Goal: Transaction & Acquisition: Purchase product/service

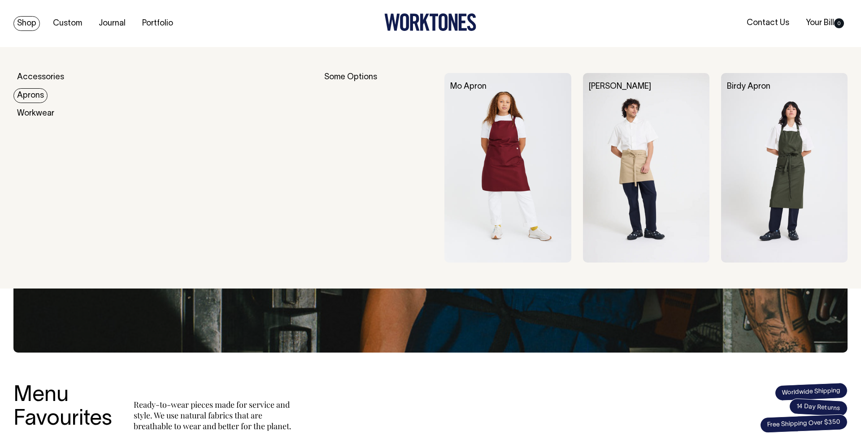
click at [520, 135] on img at bounding box center [507, 168] width 126 height 190
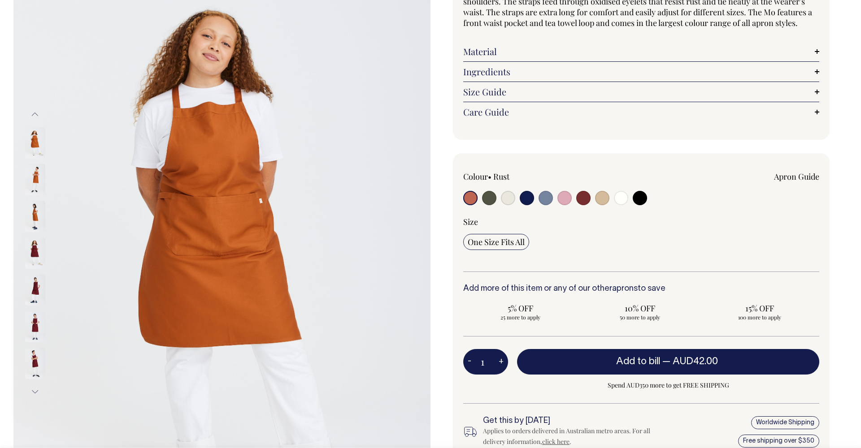
scroll to position [107, 0]
drag, startPoint x: 725, startPoint y: 8, endPoint x: 627, endPoint y: 107, distance: 139.2
click at [627, 107] on link "Care Guide" at bounding box center [641, 111] width 356 height 11
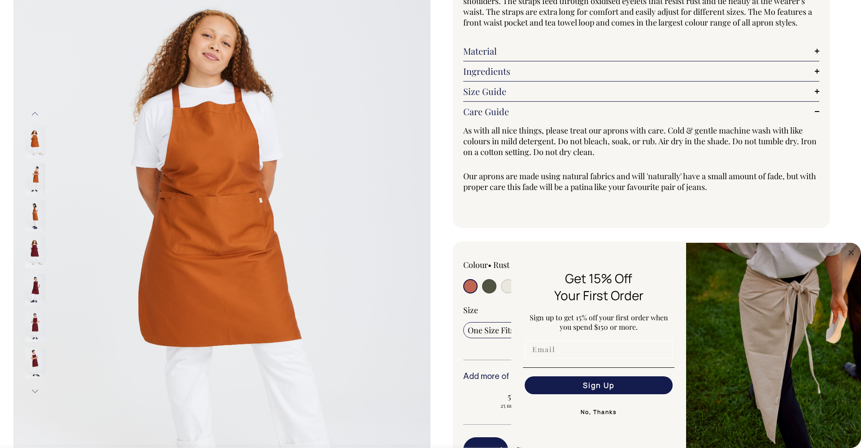
click at [551, 348] on input "Email" at bounding box center [599, 350] width 148 height 18
type input "5littlepigshuskisson@gmail.com"
click at [578, 386] on button "Sign Up" at bounding box center [599, 386] width 148 height 18
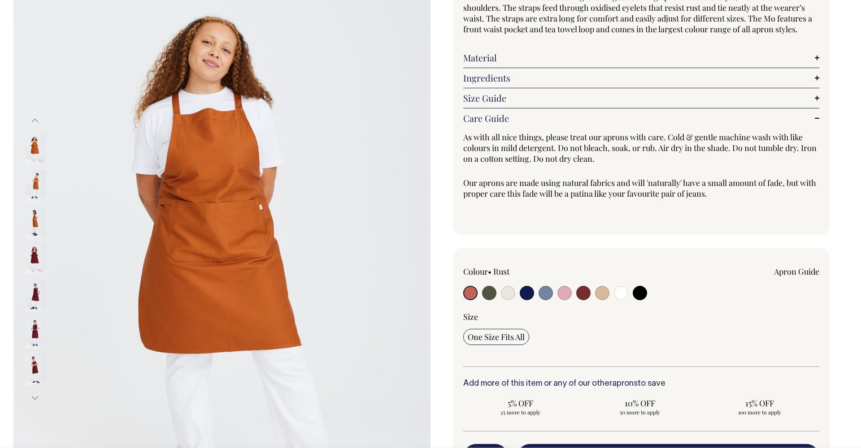
scroll to position [100, 0]
click at [599, 296] on input "radio" at bounding box center [602, 294] width 14 height 14
radio input "true"
radio input "false"
select select "Khaki"
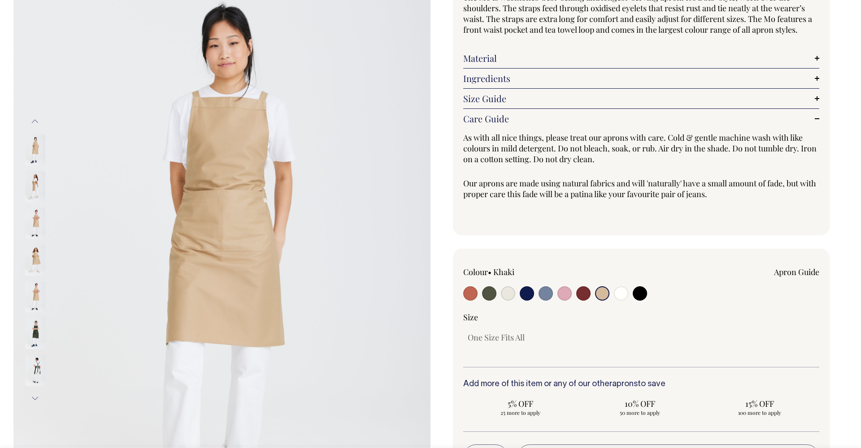
click at [487, 293] on input "radio" at bounding box center [489, 294] width 14 height 14
radio input "true"
select select "Olive"
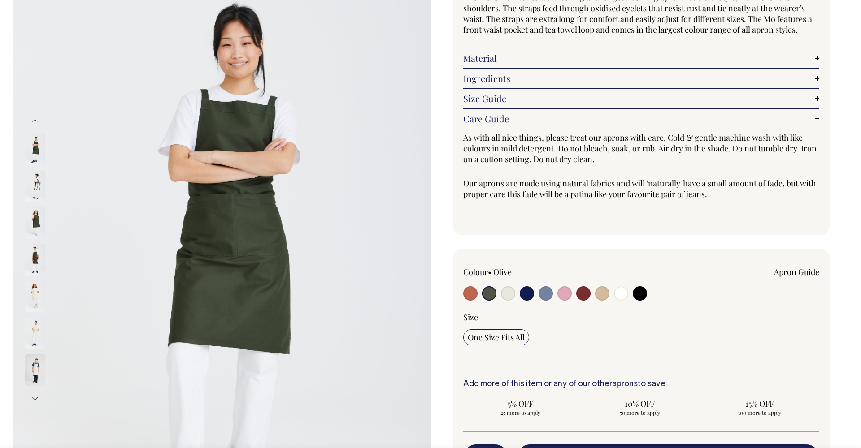
click at [644, 297] on input "radio" at bounding box center [640, 294] width 14 height 14
radio input "true"
select select "Black"
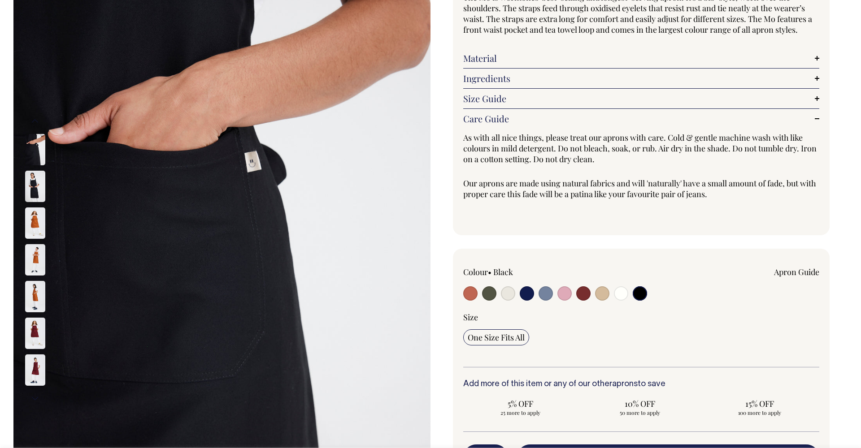
click at [638, 296] on input "radio" at bounding box center [640, 294] width 14 height 14
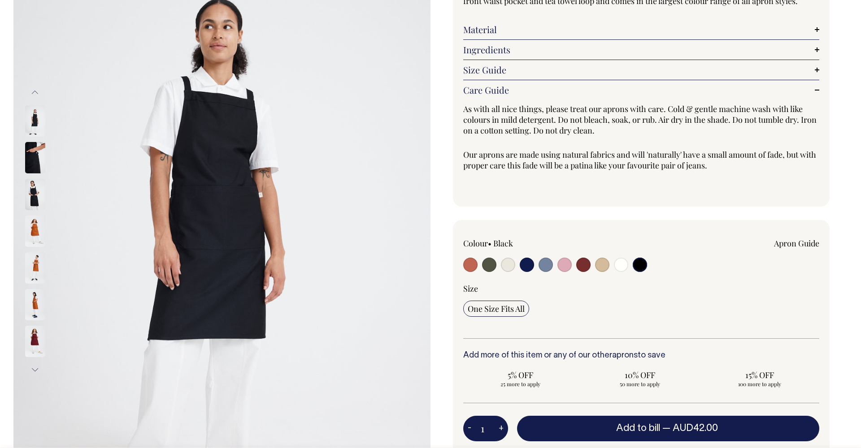
scroll to position [129, 0]
click at [474, 267] on input "radio" at bounding box center [470, 264] width 14 height 14
radio input "true"
select select "Rust"
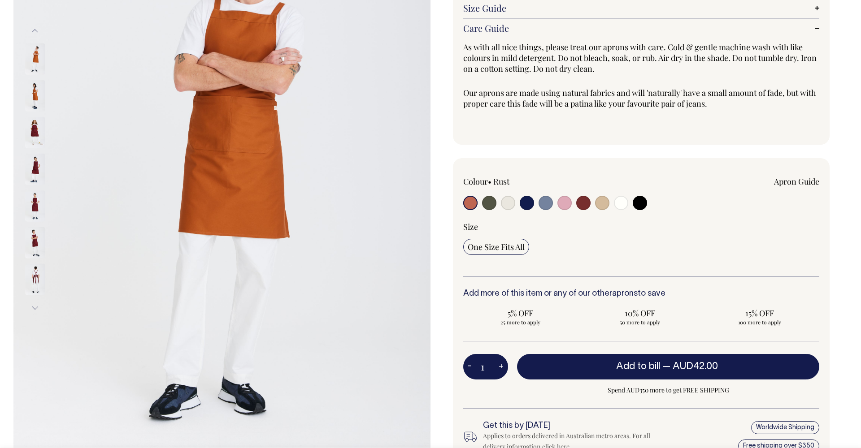
scroll to position [191, 0]
click at [492, 366] on input "1" at bounding box center [485, 366] width 45 height 25
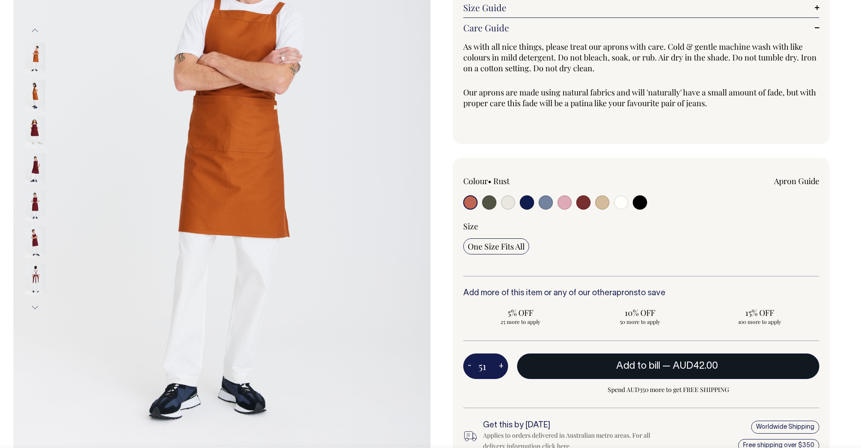
type input "51"
radio input "true"
type input "51"
click at [610, 366] on button "Add to bill — AUD42.00 AUD37.80" at bounding box center [668, 366] width 302 height 25
type input "1"
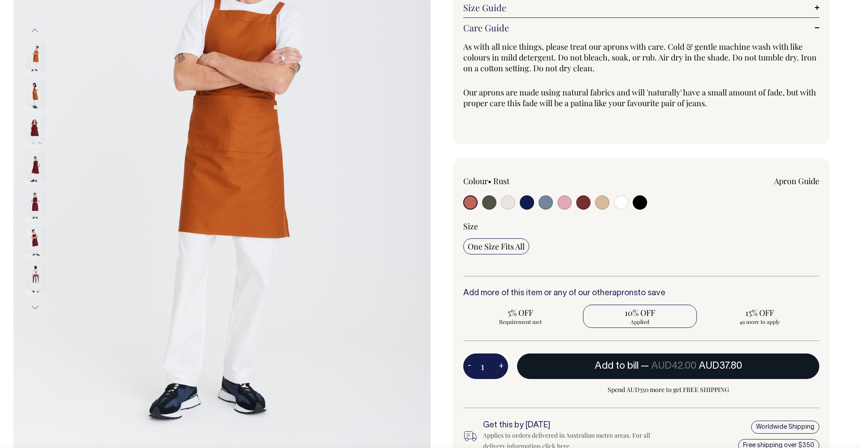
radio input "false"
type input "1"
radio input "true"
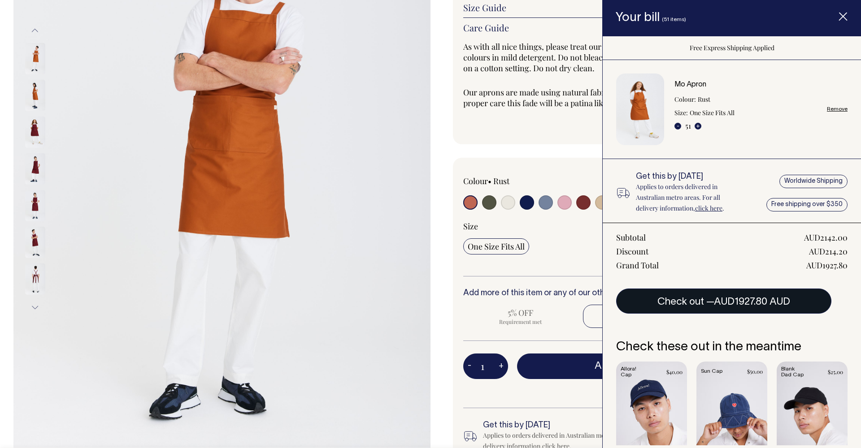
click at [747, 304] on span "AUD1927.80 AUD" at bounding box center [752, 302] width 76 height 9
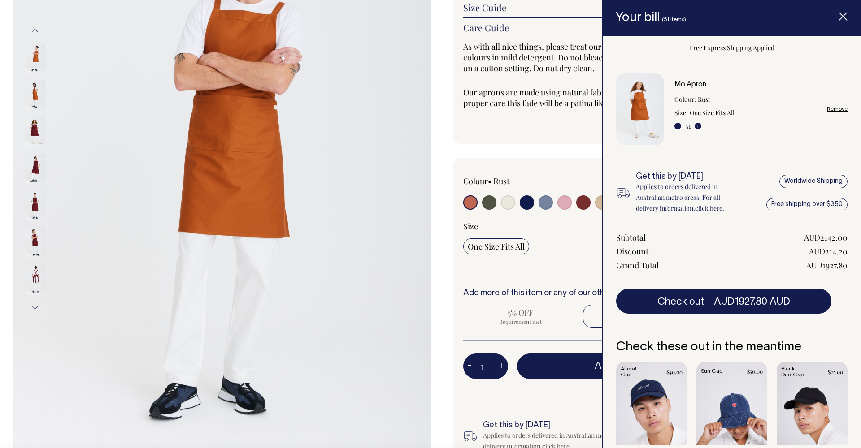
scroll to position [0, 0]
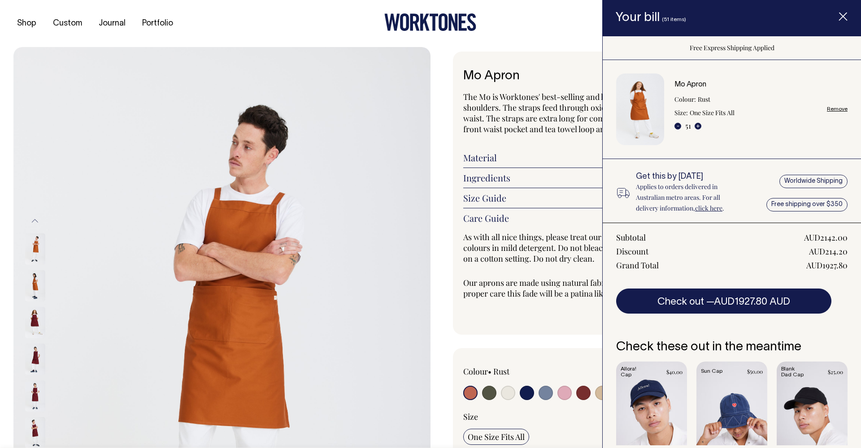
click at [844, 21] on icon "Item added to your cart" at bounding box center [842, 17] width 9 height 9
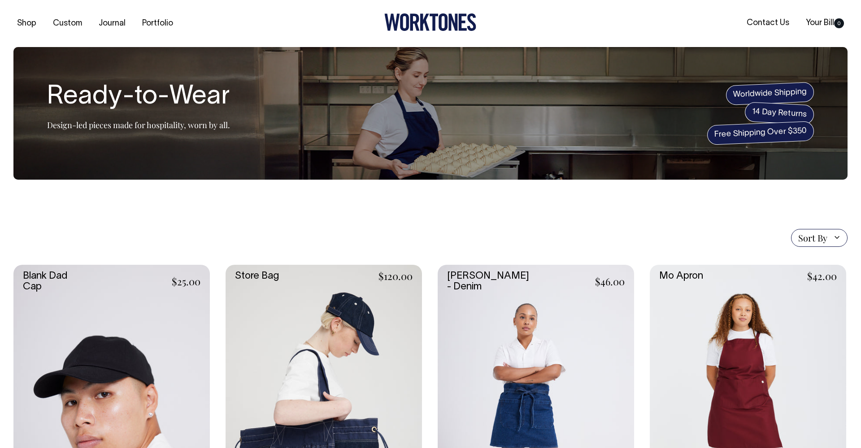
click at [721, 339] on link at bounding box center [748, 412] width 196 height 295
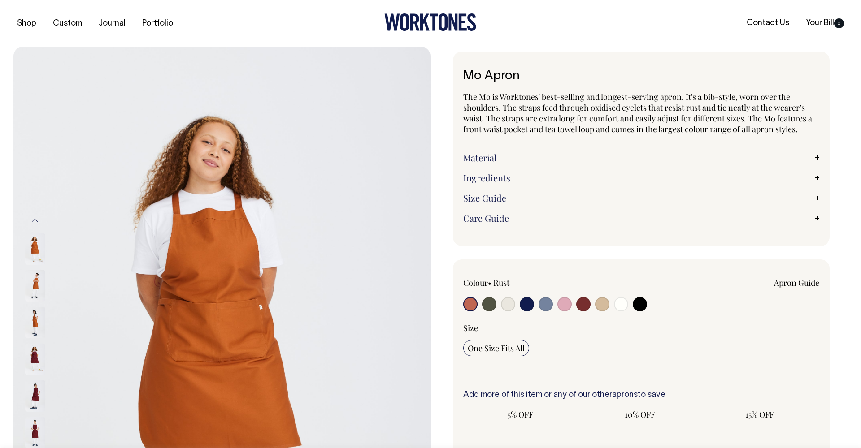
radio input "true"
click at [469, 305] on input "radio" at bounding box center [470, 304] width 14 height 14
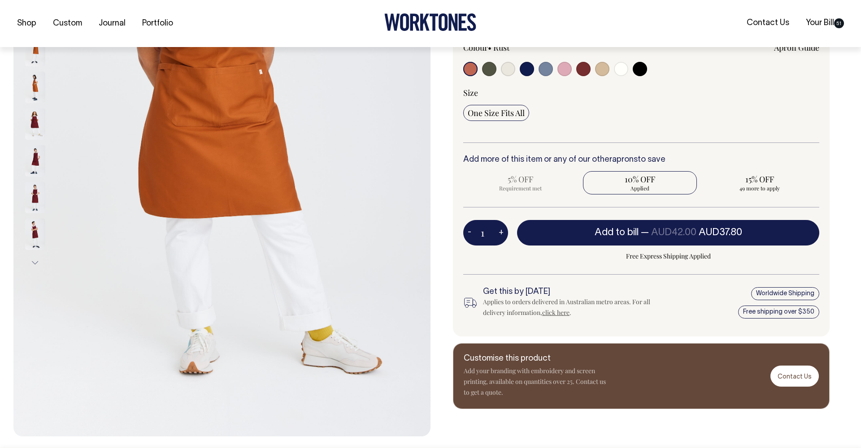
click at [489, 241] on input "1" at bounding box center [485, 232] width 45 height 25
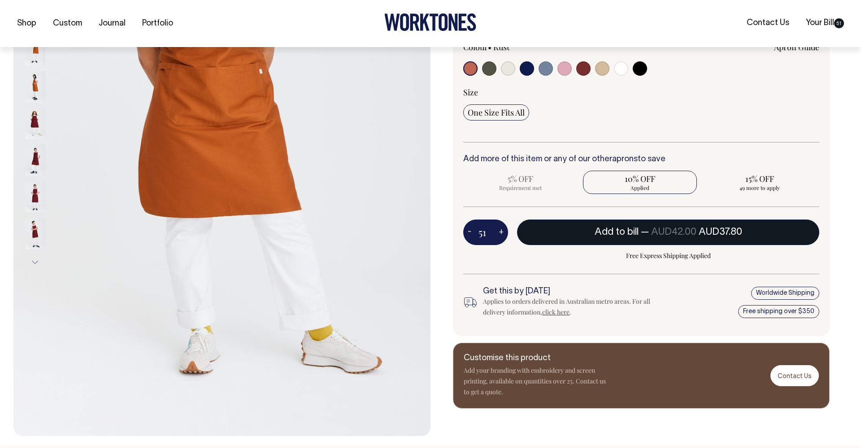
type input "51"
radio input "false"
radio input "true"
type input "51"
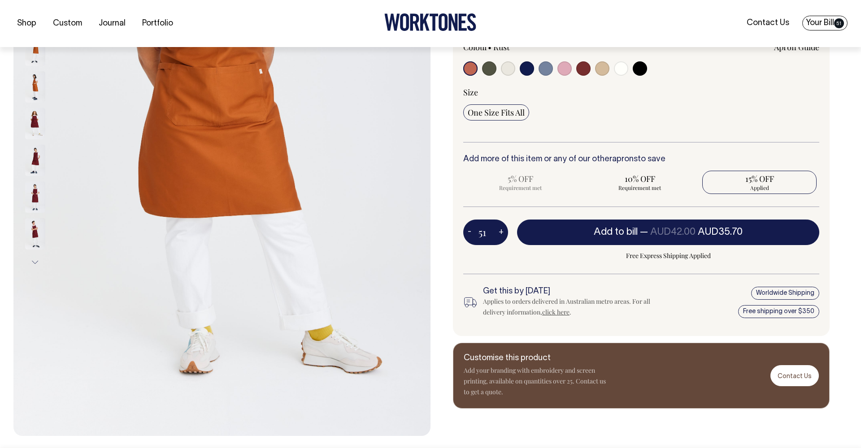
click at [837, 20] on span "51" at bounding box center [839, 23] width 10 height 10
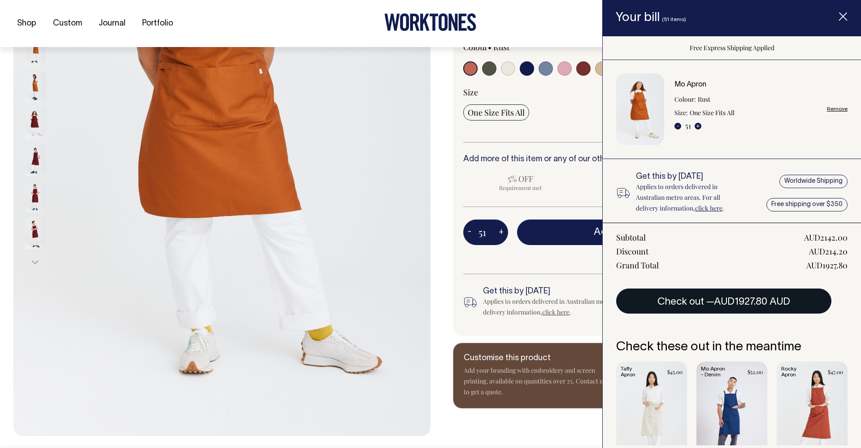
click at [729, 300] on span "AUD1927.80 AUD" at bounding box center [752, 302] width 76 height 9
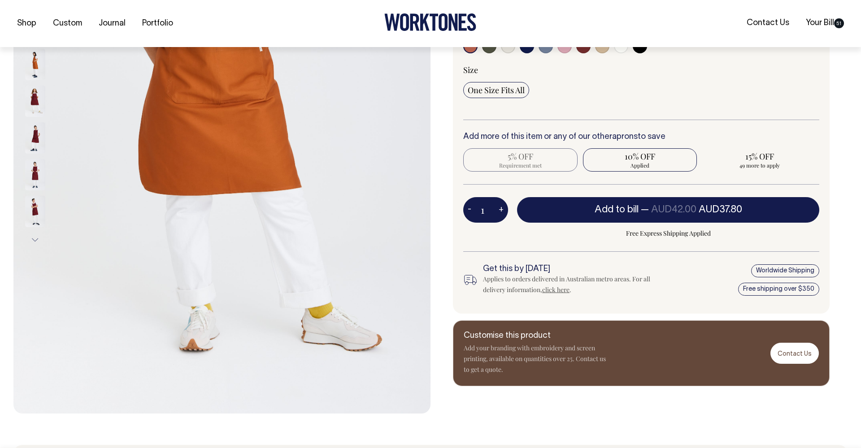
scroll to position [259, 0]
click at [521, 157] on span "5% OFF" at bounding box center [520, 156] width 105 height 11
click at [825, 23] on link "Your Bill 51" at bounding box center [824, 23] width 45 height 15
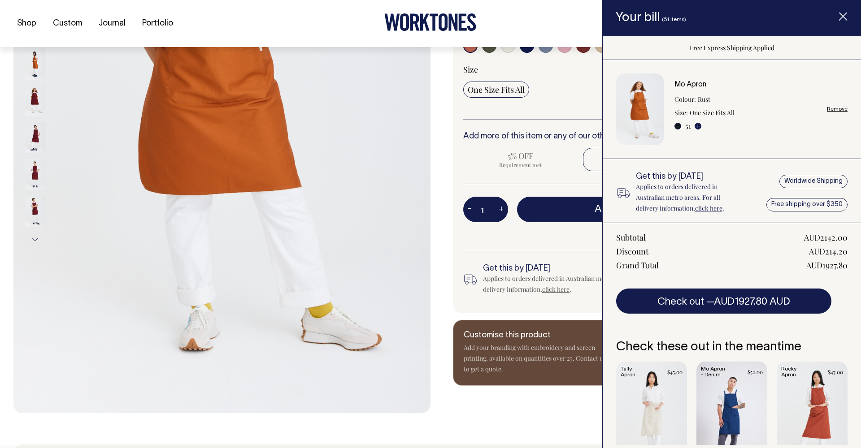
click at [681, 126] on button "-" at bounding box center [677, 126] width 7 height 7
type input "50"
radio input "true"
click at [559, 110] on div "Size One Size Fits All" at bounding box center [641, 91] width 356 height 55
